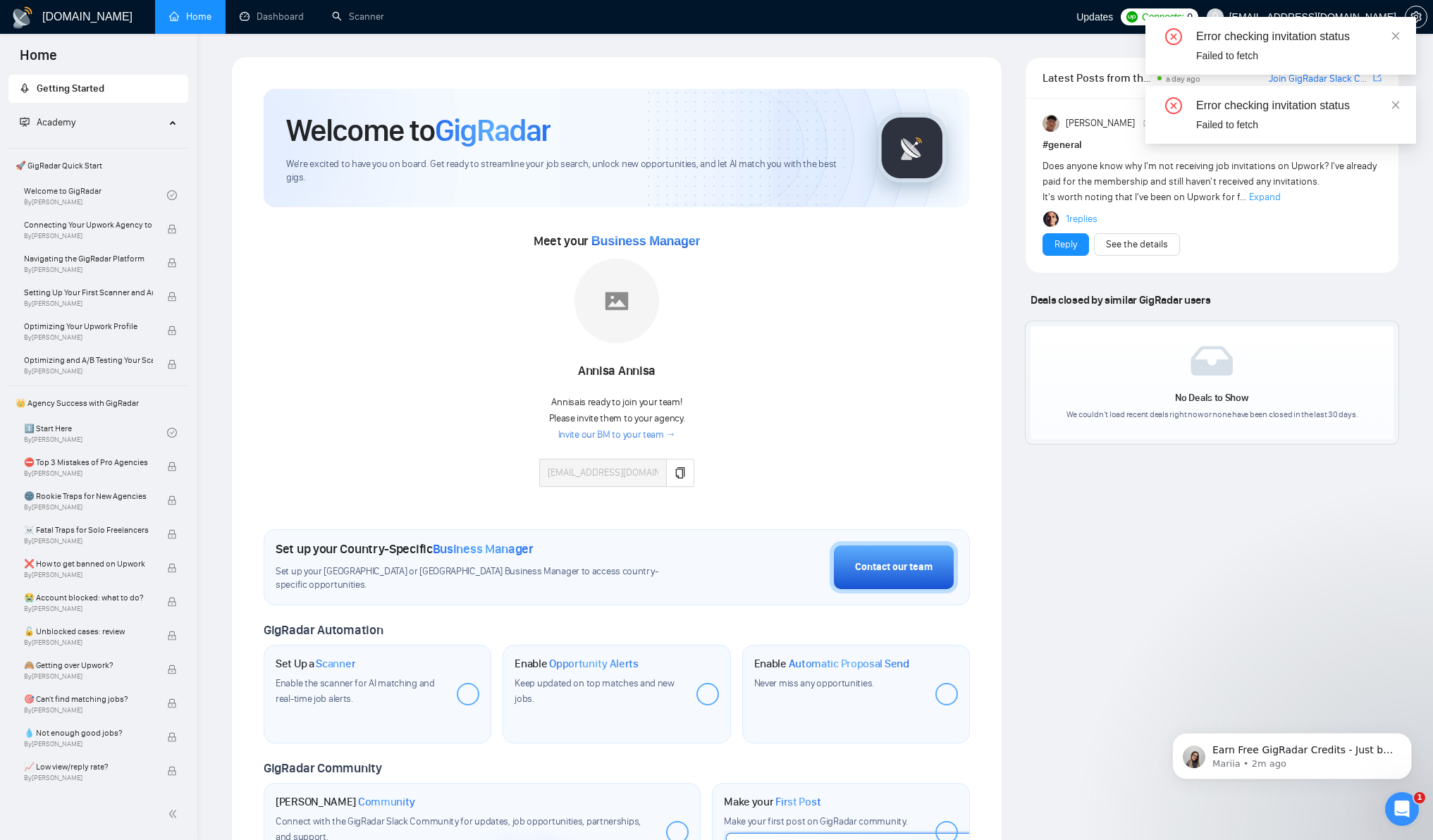
click at [1390, 35] on div "Error checking invitation status Failed to fetch" at bounding box center [1280, 45] width 270 height 58
click at [1394, 35] on icon "close" at bounding box center [1396, 35] width 8 height 8
click at [1398, 37] on icon "close" at bounding box center [1395, 35] width 10 height 10
click at [1180, 36] on icon "close-circle" at bounding box center [1173, 36] width 17 height 17
click at [1166, 32] on icon "close-circle" at bounding box center [1173, 36] width 17 height 17
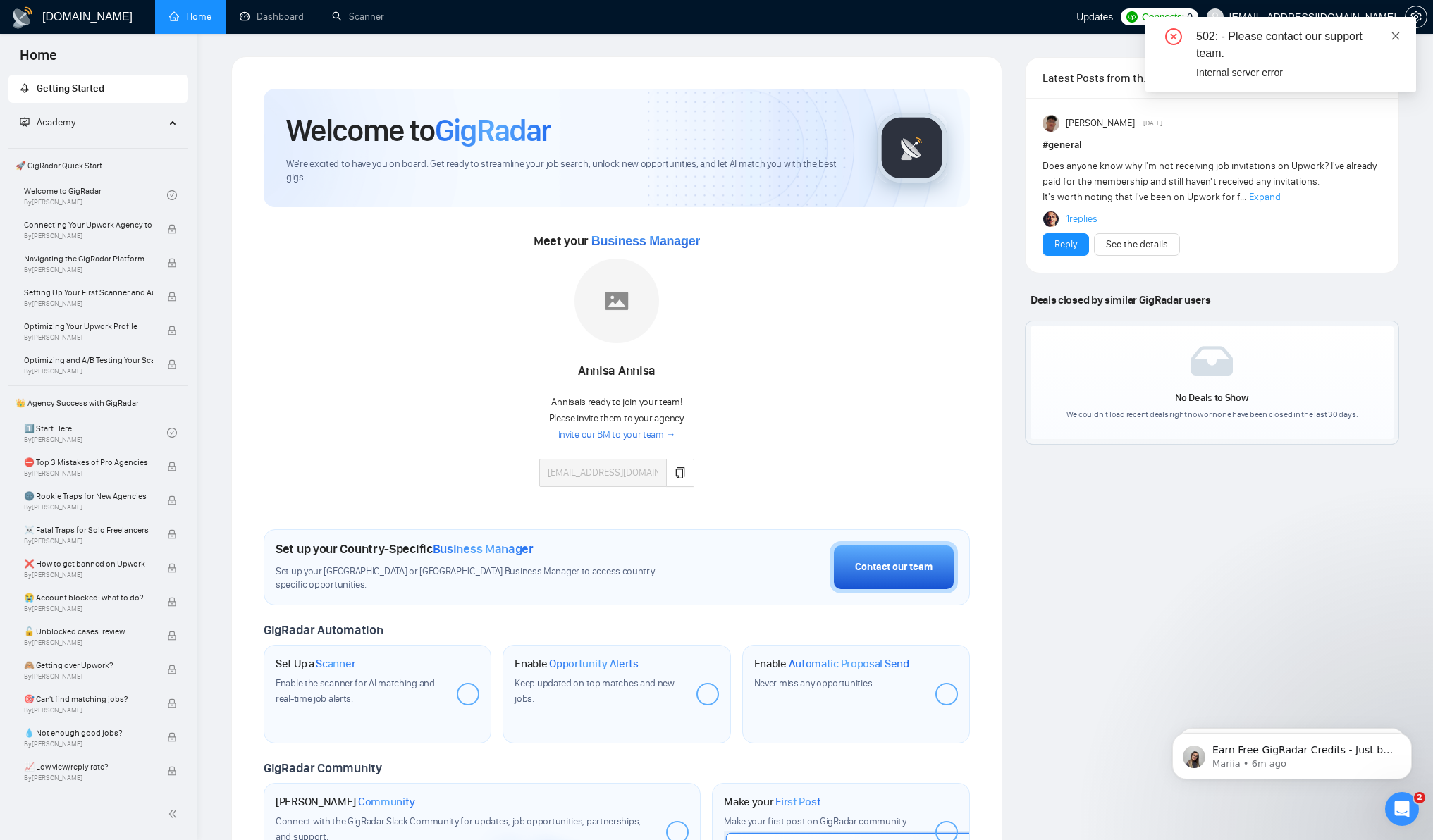
click at [1395, 33] on icon "close" at bounding box center [1395, 35] width 10 height 10
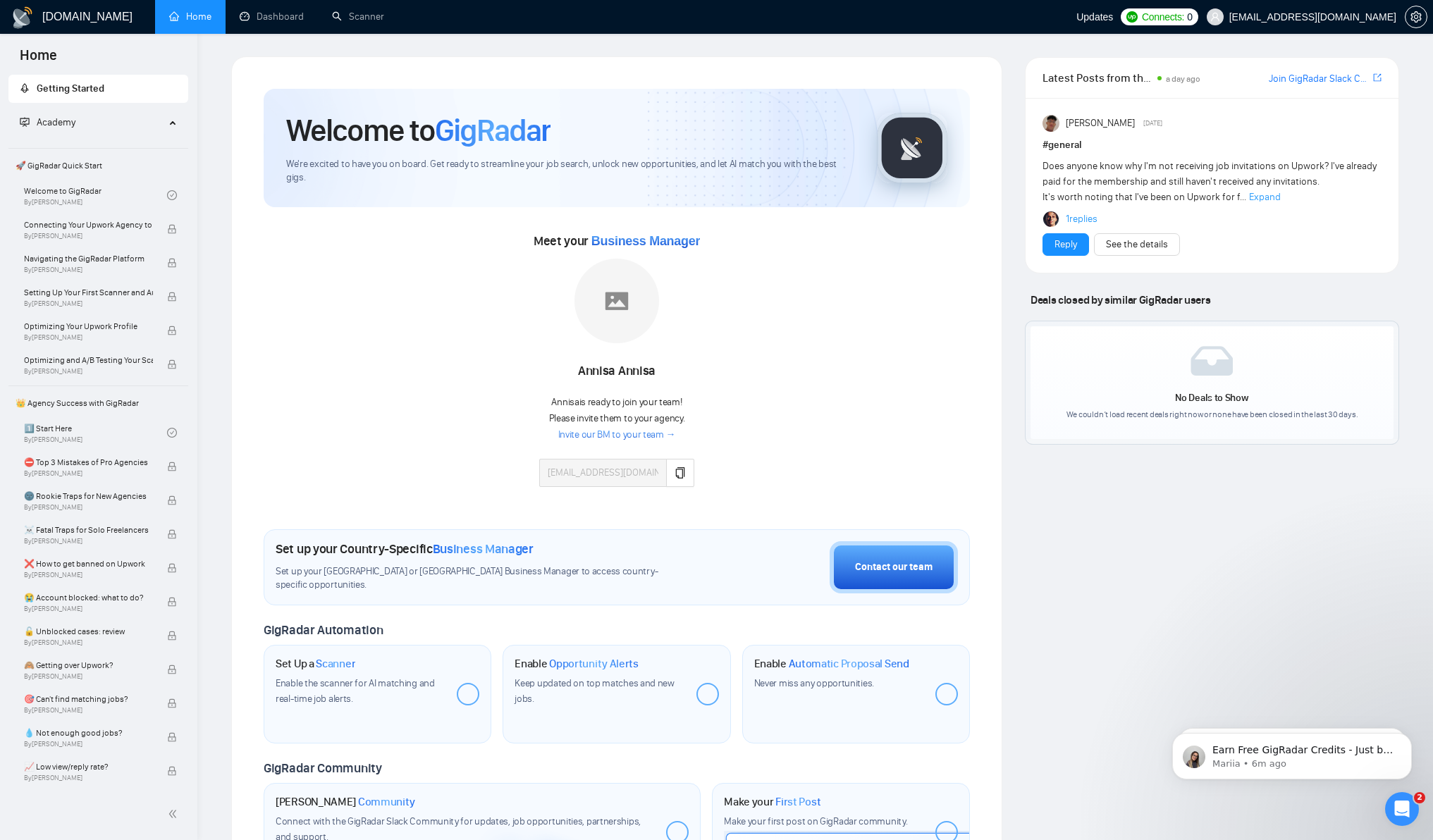
click at [621, 430] on link "Invite our BM to your team →" at bounding box center [616, 435] width 117 height 13
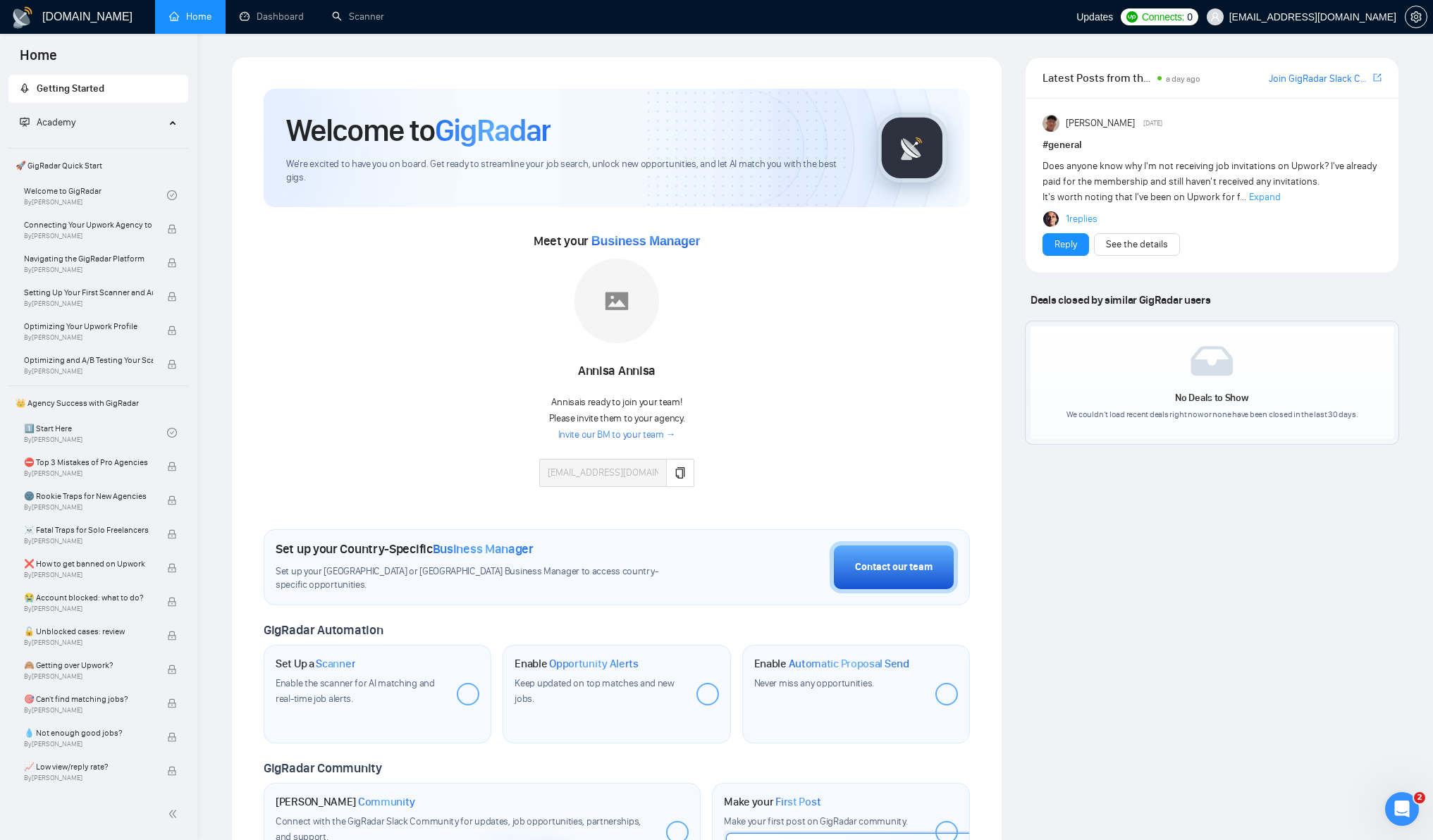
click at [607, 432] on link "Invite our BM to your team →" at bounding box center [616, 435] width 117 height 13
click at [684, 466] on button "button" at bounding box center [680, 473] width 28 height 28
click at [456, 320] on div "Meet your Business Manager Annisa Annisa Annisa is ready to join your team! Ple…" at bounding box center [616, 365] width 706 height 271
click at [1259, 196] on span "Expand" at bounding box center [1264, 196] width 32 height 12
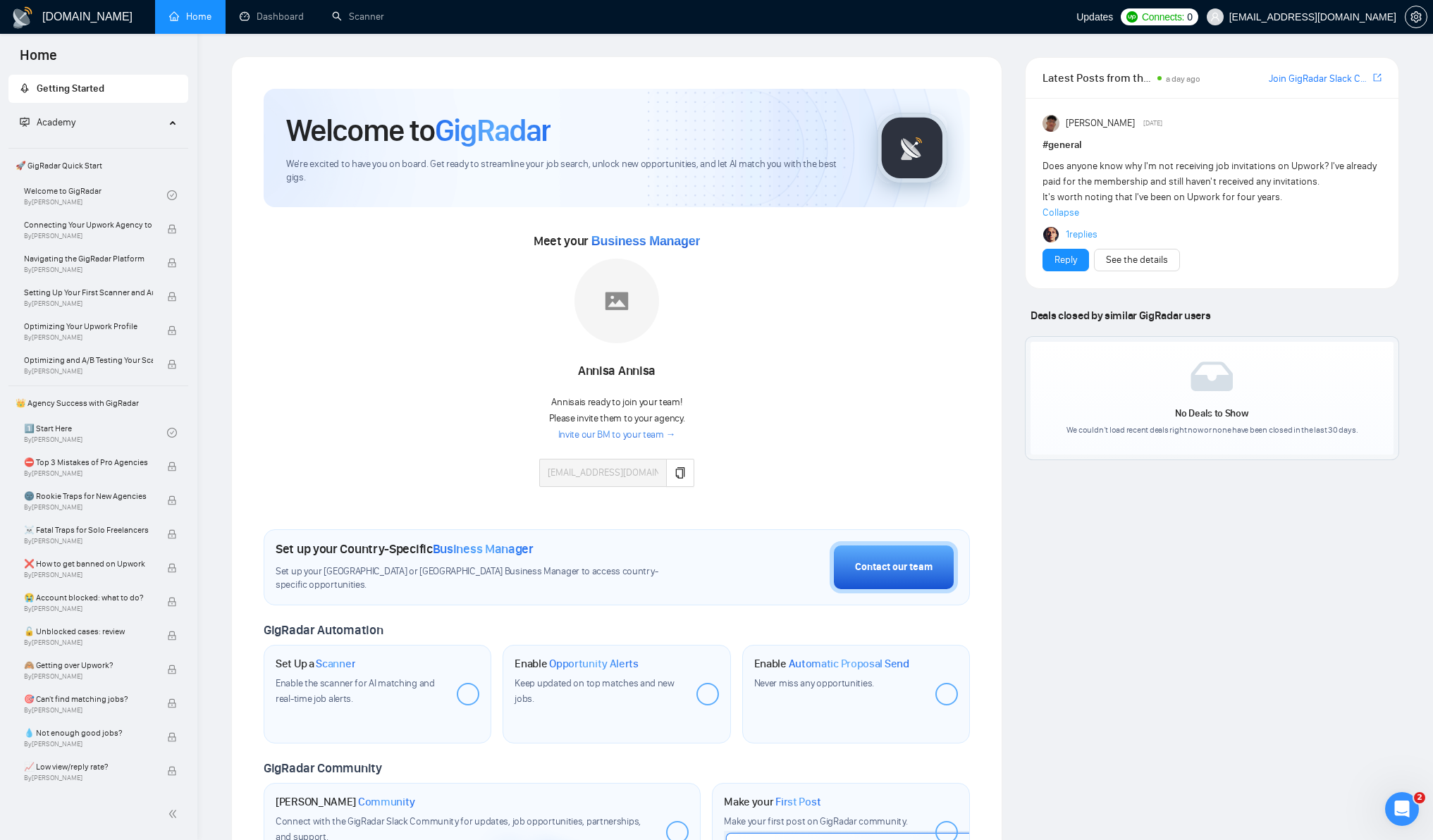
click at [1081, 233] on link "1 replies" at bounding box center [1081, 235] width 32 height 14
click at [1171, 17] on span "Connects:" at bounding box center [1163, 17] width 43 height 16
click at [676, 474] on icon "copy" at bounding box center [680, 473] width 9 height 11
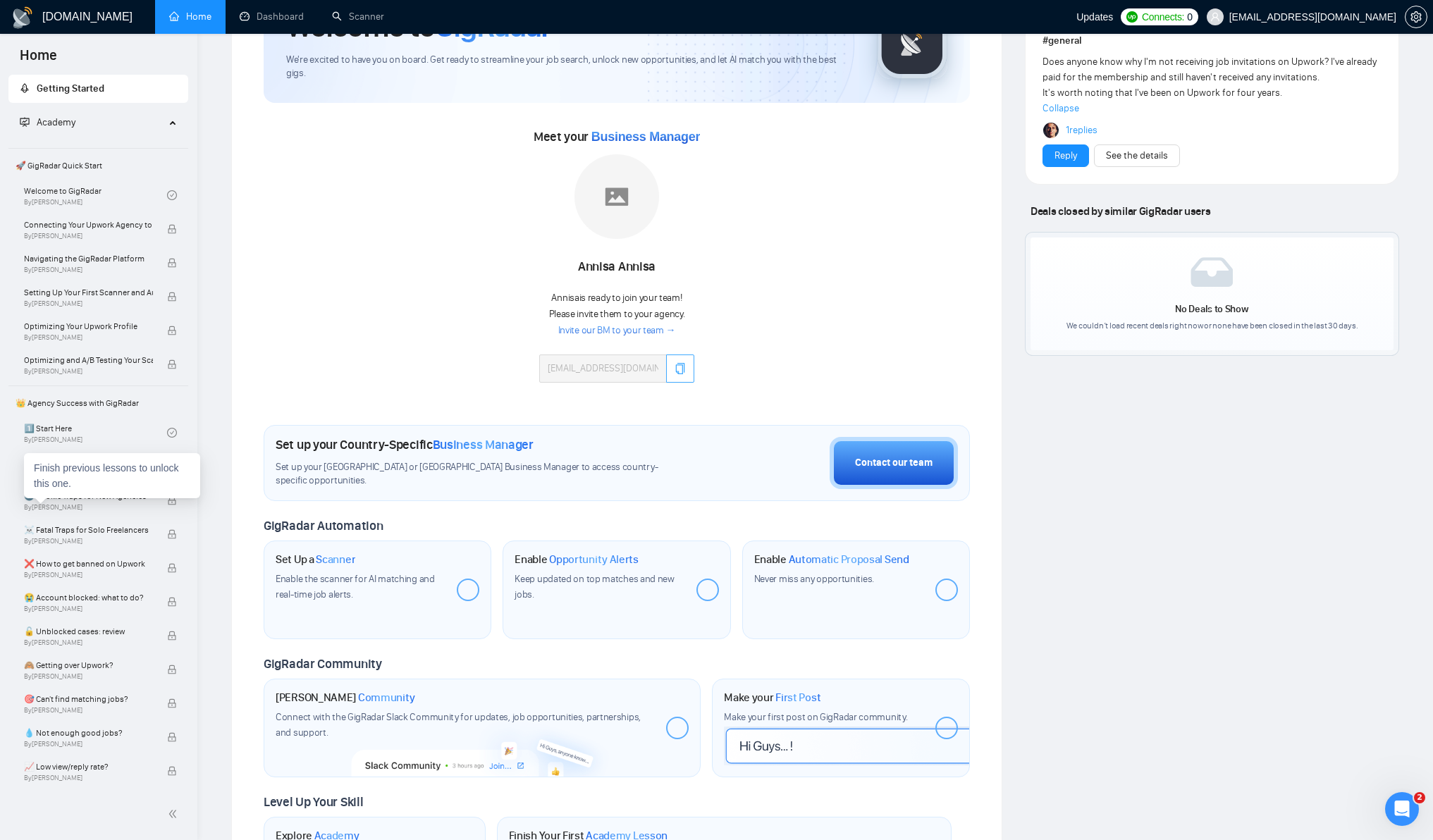
scroll to position [73, 0]
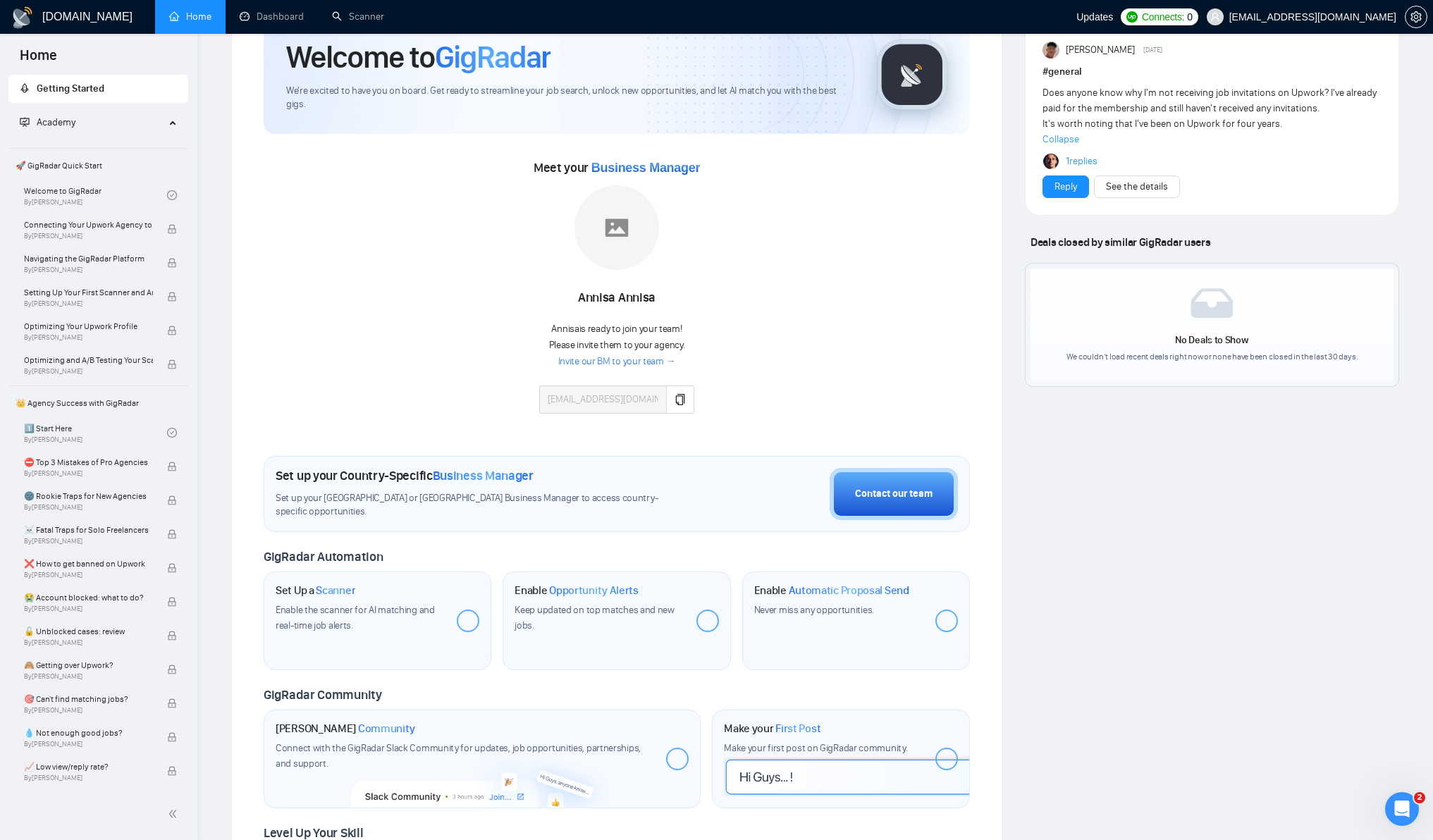
click at [162, 125] on div "Academy" at bounding box center [99, 123] width 181 height 28
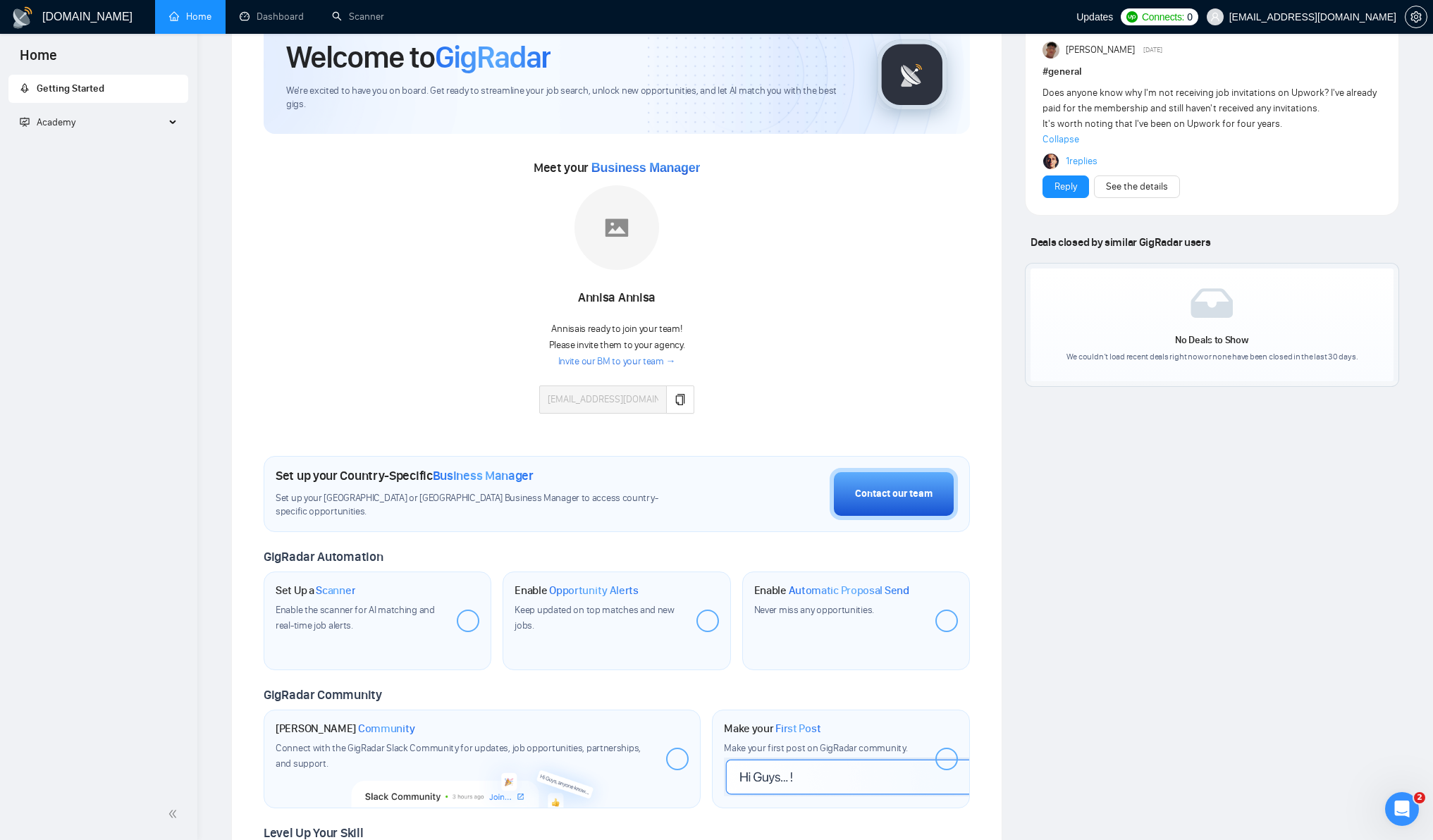
click at [162, 125] on span "Academy" at bounding box center [92, 123] width 145 height 28
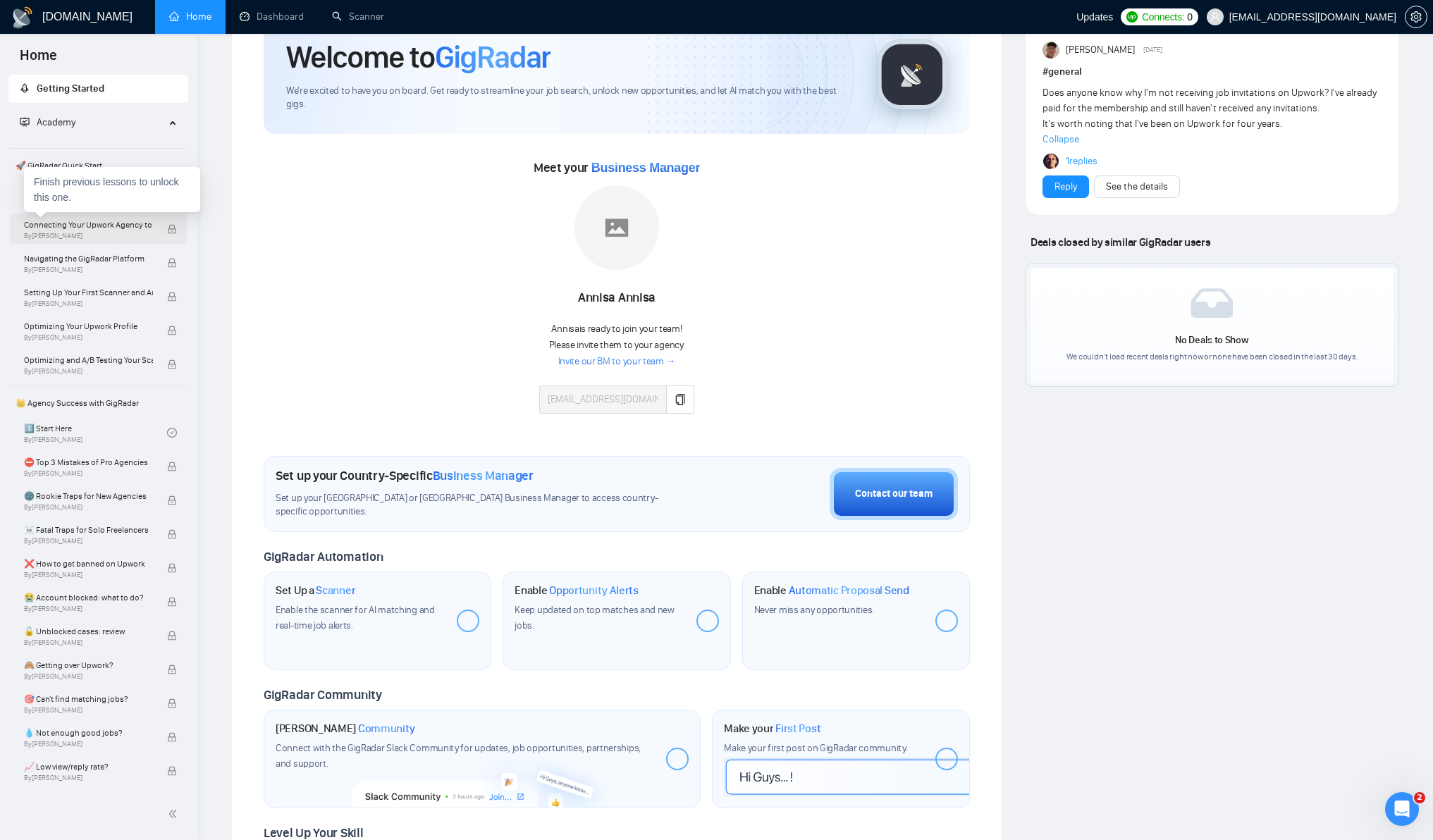
click at [101, 236] on span "By Vlad Timinsky" at bounding box center [88, 236] width 129 height 9
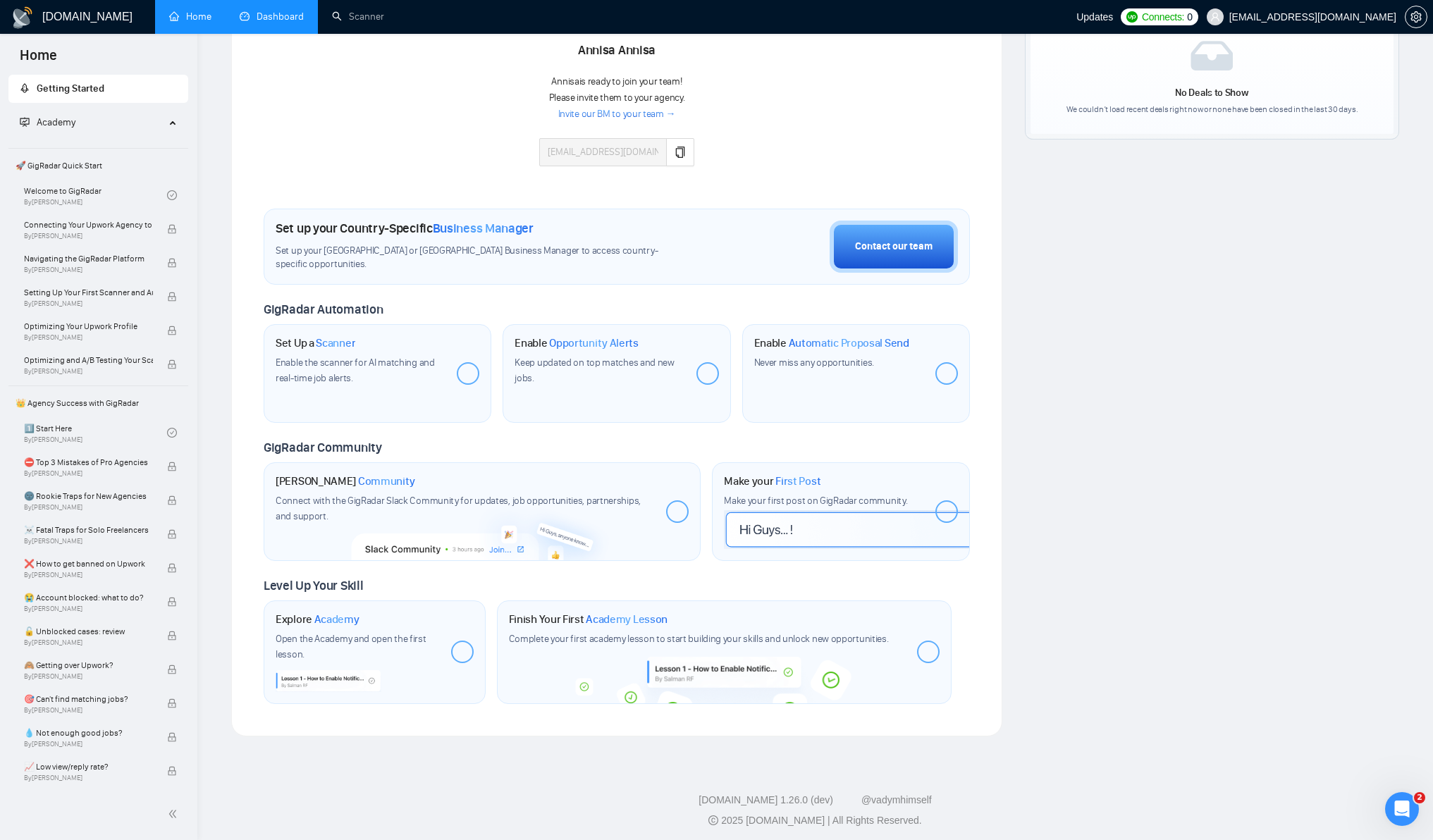
click at [266, 23] on link "Dashboard" at bounding box center [271, 16] width 64 height 12
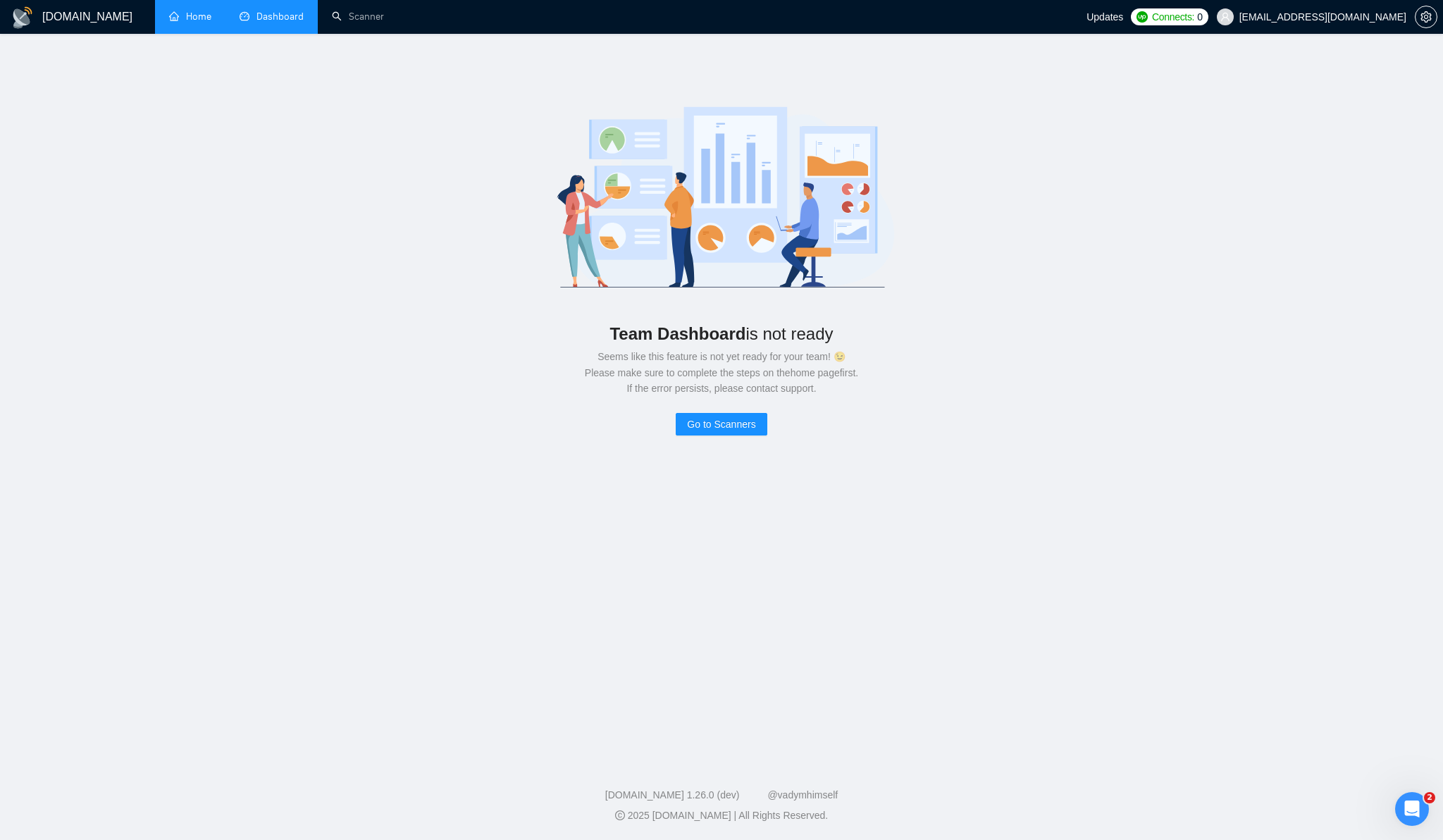
click at [169, 17] on link "Home" at bounding box center [191, 16] width 43 height 12
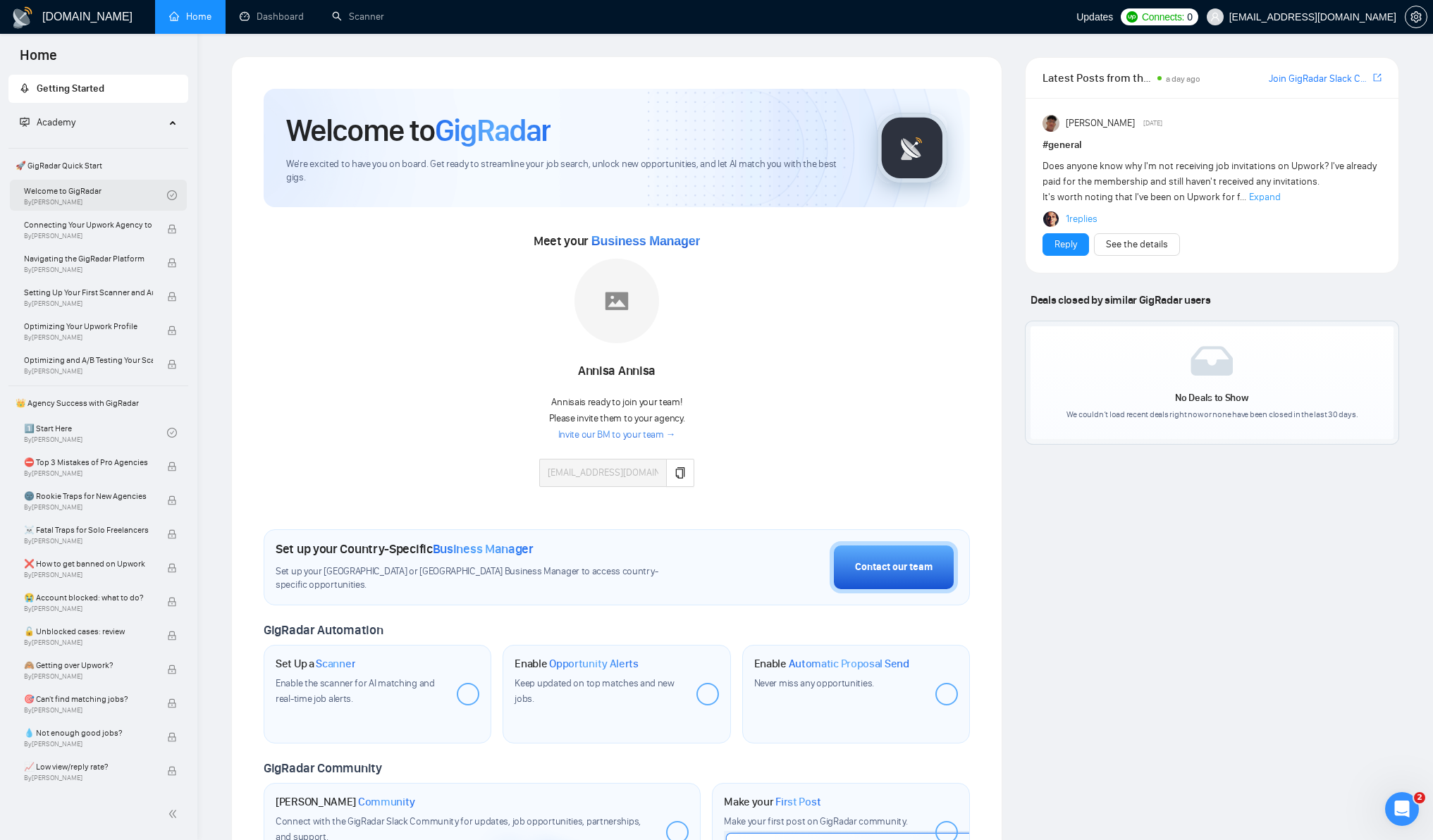
click at [73, 198] on link "Welcome to GigRadar By Vlad Timinsky" at bounding box center [95, 195] width 143 height 31
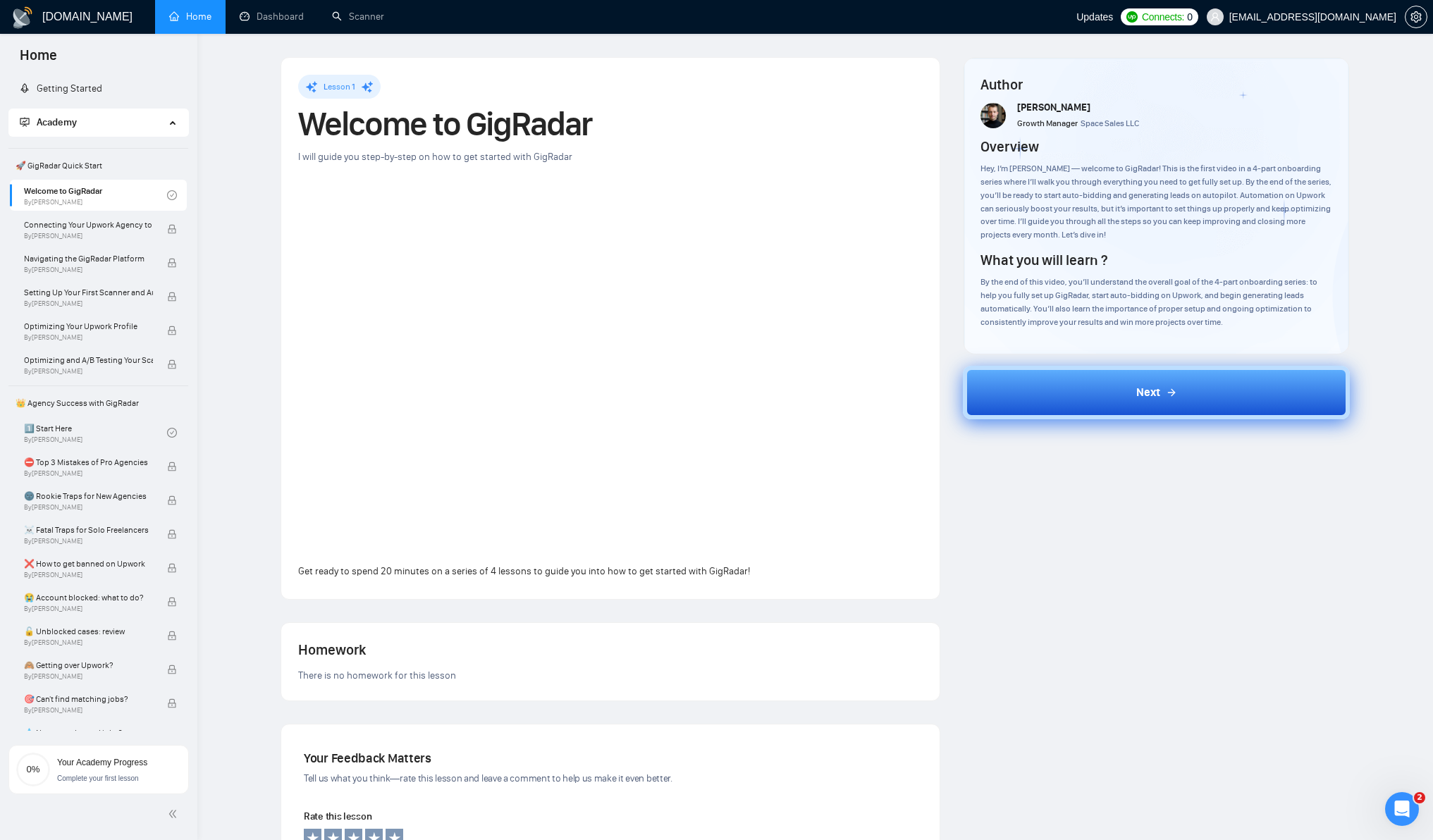
click at [1061, 399] on button "Next" at bounding box center [1156, 392] width 387 height 54
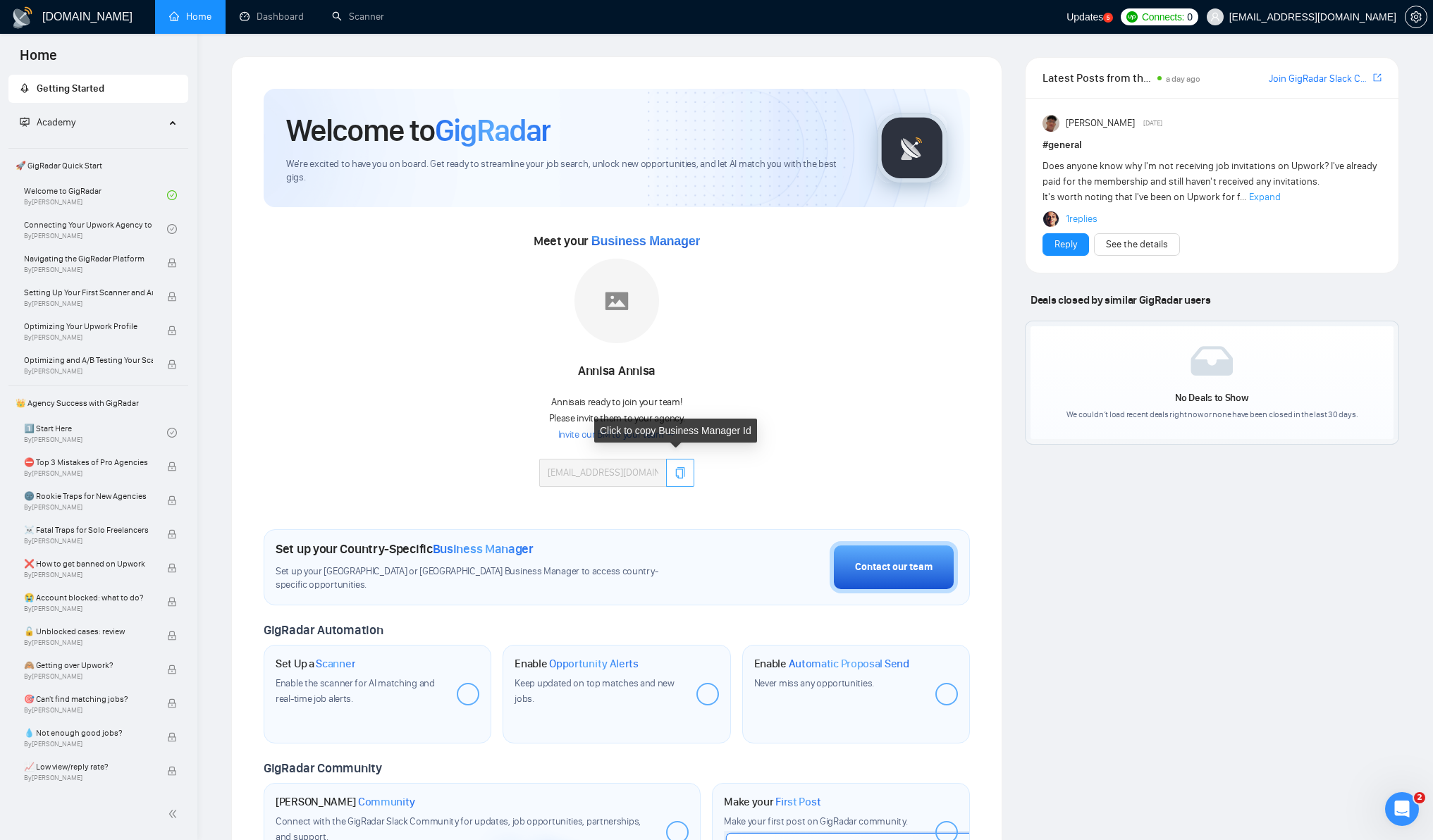
click at [668, 469] on button "button" at bounding box center [680, 473] width 28 height 28
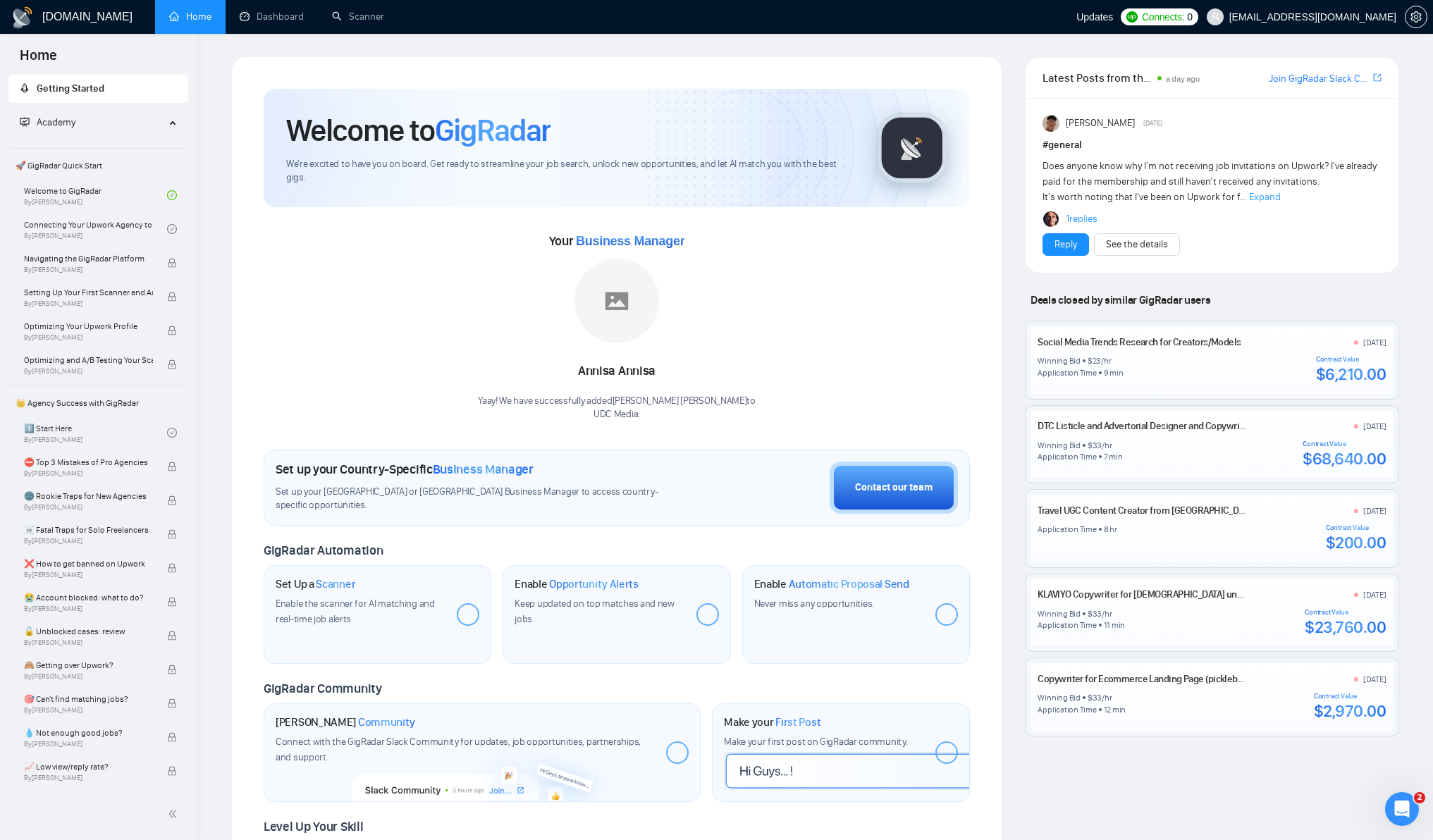
click at [599, 306] on img at bounding box center [616, 300] width 84 height 84
